Goal: Task Accomplishment & Management: Use online tool/utility

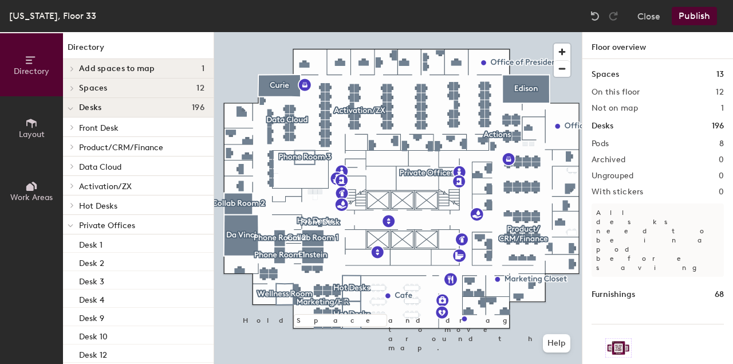
click at [687, 9] on button "Publish" at bounding box center [694, 16] width 45 height 18
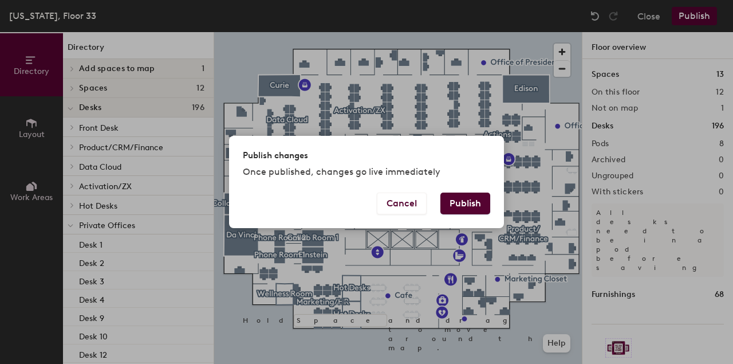
click at [458, 200] on button "Publish" at bounding box center [465, 203] width 50 height 22
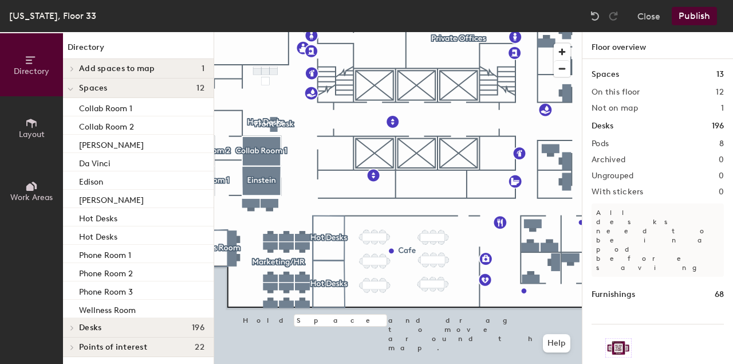
click at [289, 32] on div at bounding box center [398, 32] width 368 height 0
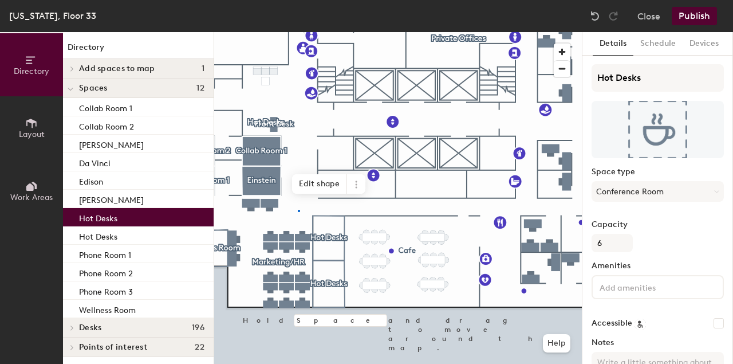
click at [298, 32] on div at bounding box center [398, 32] width 368 height 0
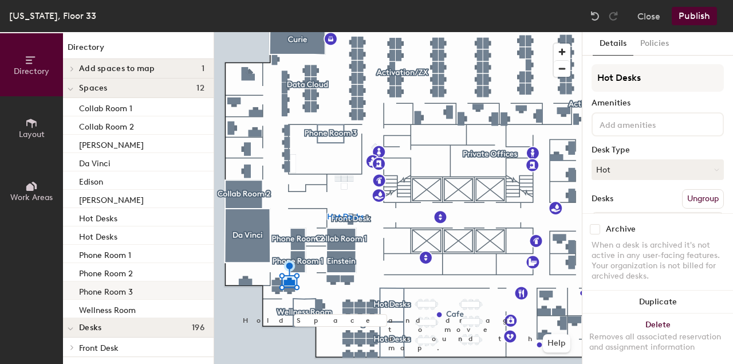
click at [354, 32] on div at bounding box center [398, 32] width 368 height 0
click at [652, 44] on button "Policies" at bounding box center [654, 43] width 42 height 23
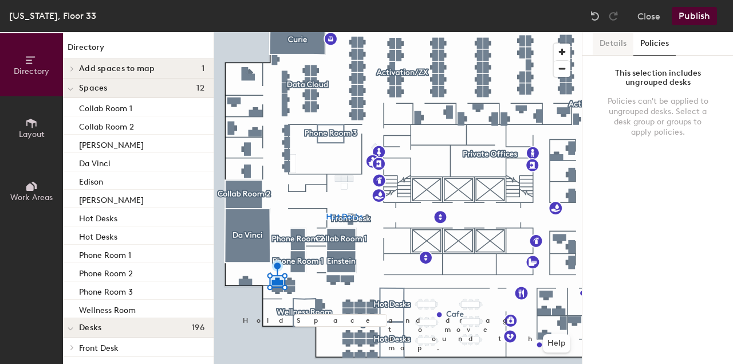
click at [614, 41] on button "Details" at bounding box center [613, 43] width 41 height 23
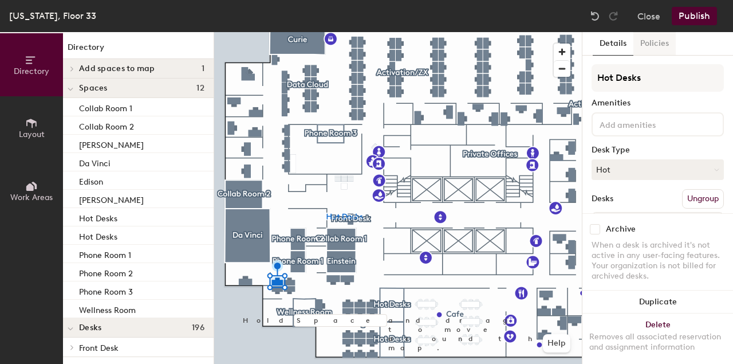
click at [647, 40] on button "Policies" at bounding box center [654, 43] width 42 height 23
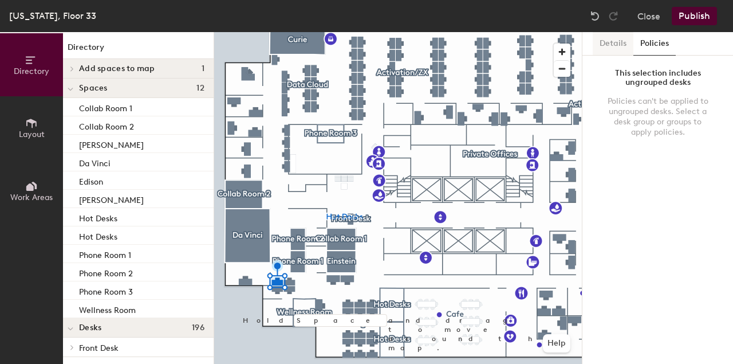
click at [607, 40] on button "Details" at bounding box center [613, 43] width 41 height 23
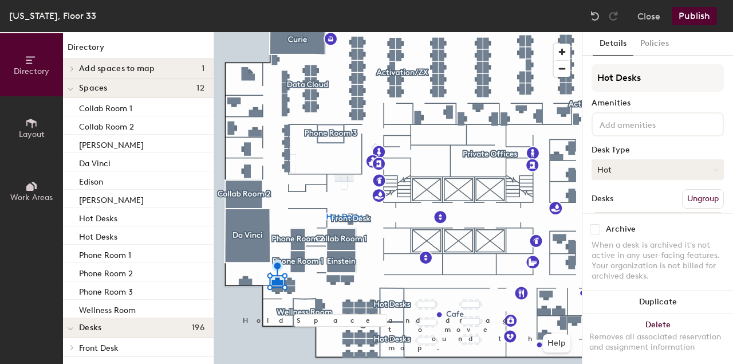
click at [649, 164] on button "Hot" at bounding box center [657, 169] width 132 height 21
click at [607, 238] on div "Hoteled" at bounding box center [649, 239] width 115 height 17
click at [628, 167] on button "Hoteled" at bounding box center [657, 169] width 132 height 21
click at [614, 222] on div "Hot" at bounding box center [649, 222] width 115 height 17
click at [304, 32] on div at bounding box center [398, 32] width 368 height 0
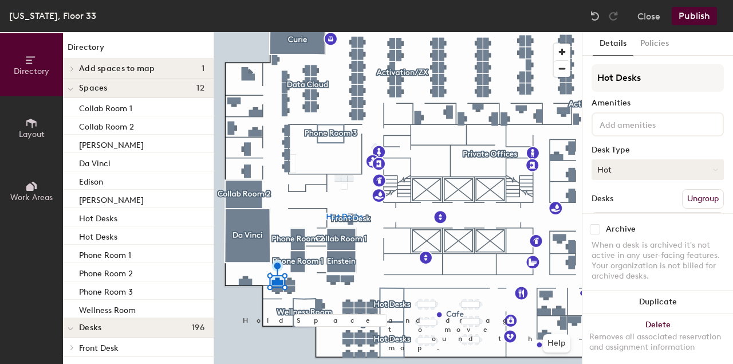
click at [654, 164] on button "Hot" at bounding box center [657, 169] width 132 height 21
click at [629, 236] on div "Hoteled" at bounding box center [649, 239] width 115 height 17
click at [625, 170] on button "Hot" at bounding box center [657, 169] width 132 height 21
click at [625, 236] on div "Hoteled" at bounding box center [649, 239] width 115 height 17
click at [628, 175] on button "Assigned" at bounding box center [657, 169] width 132 height 21
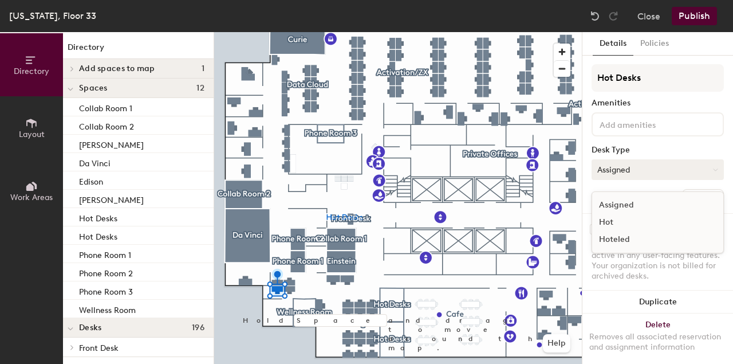
click at [628, 174] on button "Assigned" at bounding box center [657, 169] width 132 height 21
click at [619, 171] on button "Assigned" at bounding box center [657, 169] width 132 height 21
click at [620, 239] on div "Hoteled" at bounding box center [649, 239] width 115 height 17
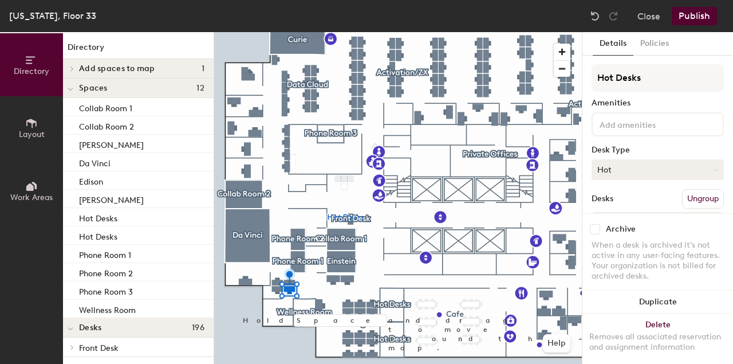
click at [630, 168] on button "Hot" at bounding box center [657, 169] width 132 height 21
click at [627, 241] on div "Hoteled" at bounding box center [649, 239] width 115 height 17
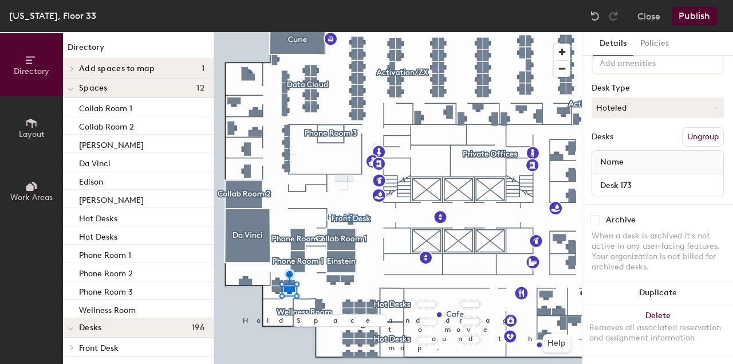
scroll to position [62, 0]
click at [639, 109] on button "Hoteled" at bounding box center [657, 107] width 132 height 21
click at [625, 140] on div "Assigned" at bounding box center [649, 143] width 115 height 17
click at [614, 123] on div "Hot Desks Amenities Desk Type Assigned Desks Ungroup Name Desk 171" at bounding box center [657, 103] width 132 height 202
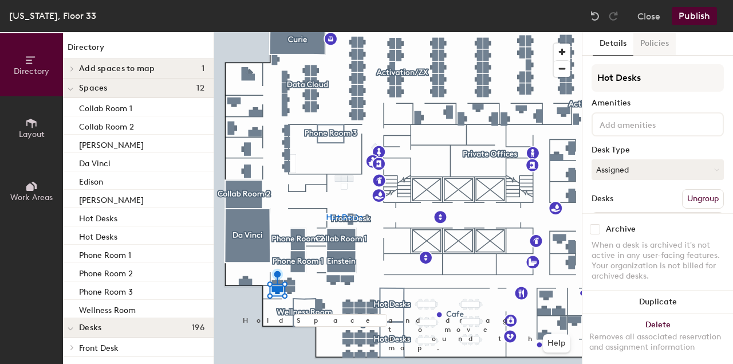
scroll to position [0, 0]
click at [692, 17] on button "Publish" at bounding box center [694, 16] width 45 height 18
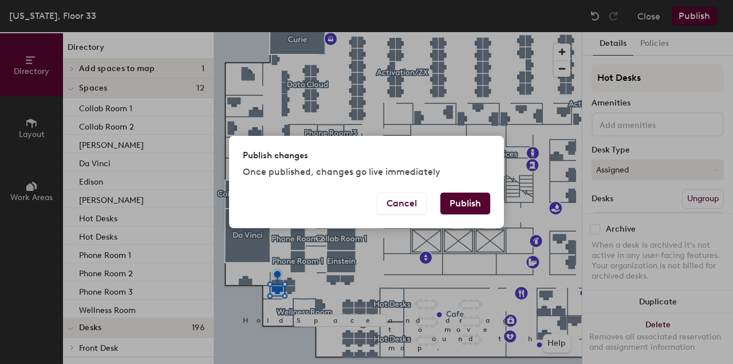
click at [455, 207] on button "Publish" at bounding box center [465, 203] width 50 height 22
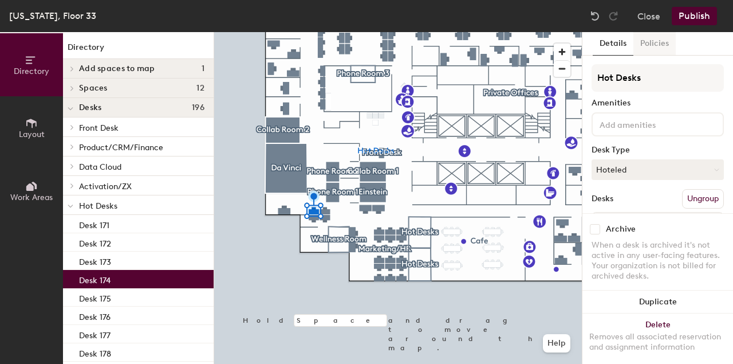
click at [653, 47] on button "Policies" at bounding box center [654, 43] width 42 height 23
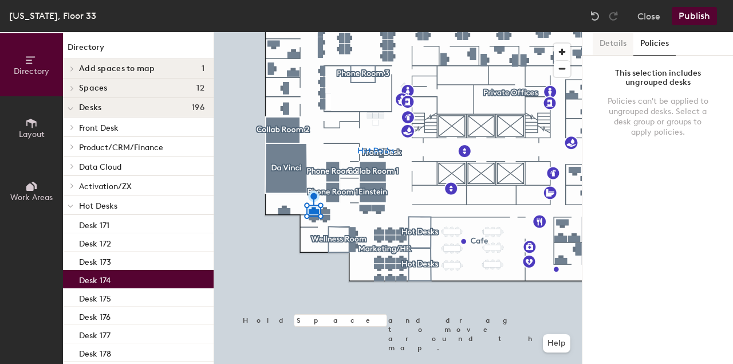
click at [617, 46] on button "Details" at bounding box center [613, 43] width 41 height 23
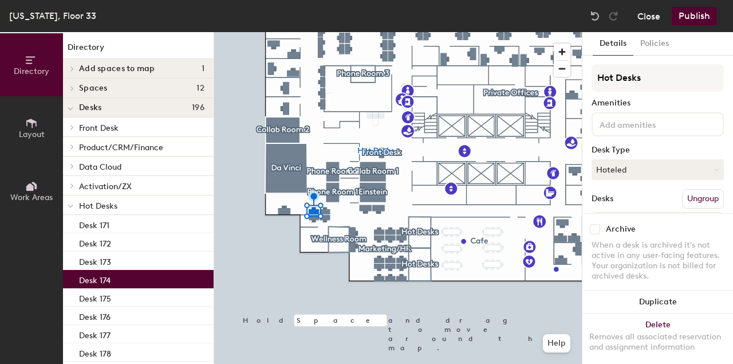
click at [650, 14] on button "Close" at bounding box center [648, 16] width 23 height 18
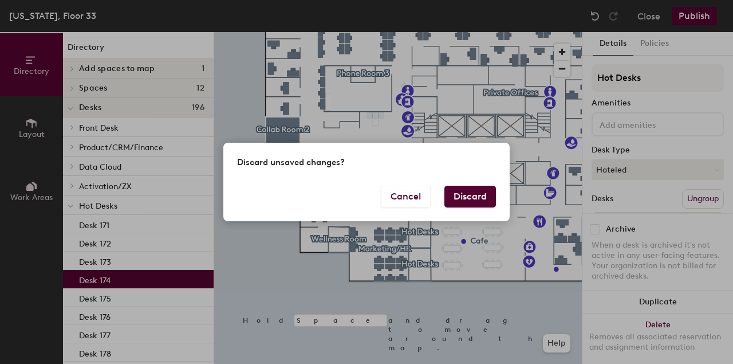
click at [487, 205] on button "Discard" at bounding box center [470, 197] width 52 height 22
